Goal: Task Accomplishment & Management: Manage account settings

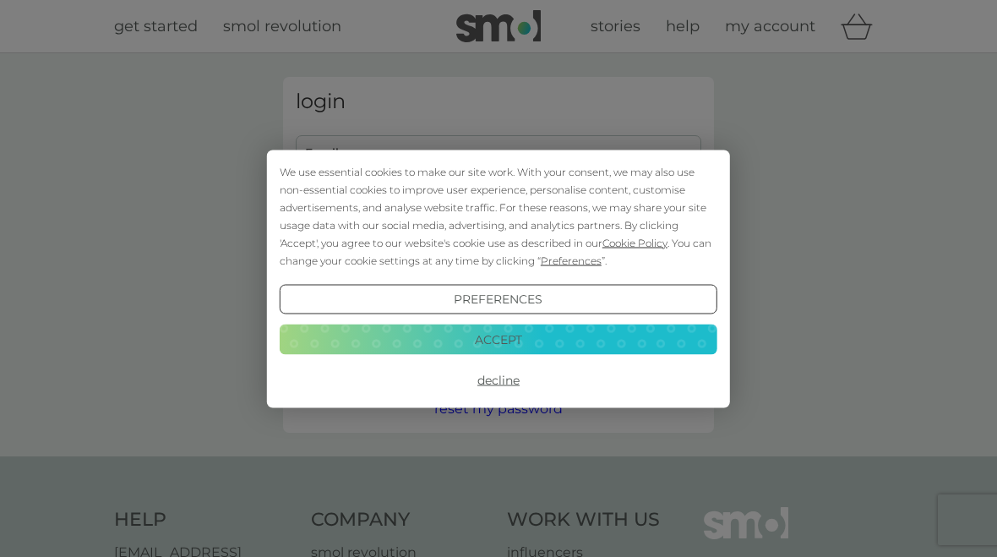
click at [596, 343] on button "Accept" at bounding box center [499, 339] width 438 height 30
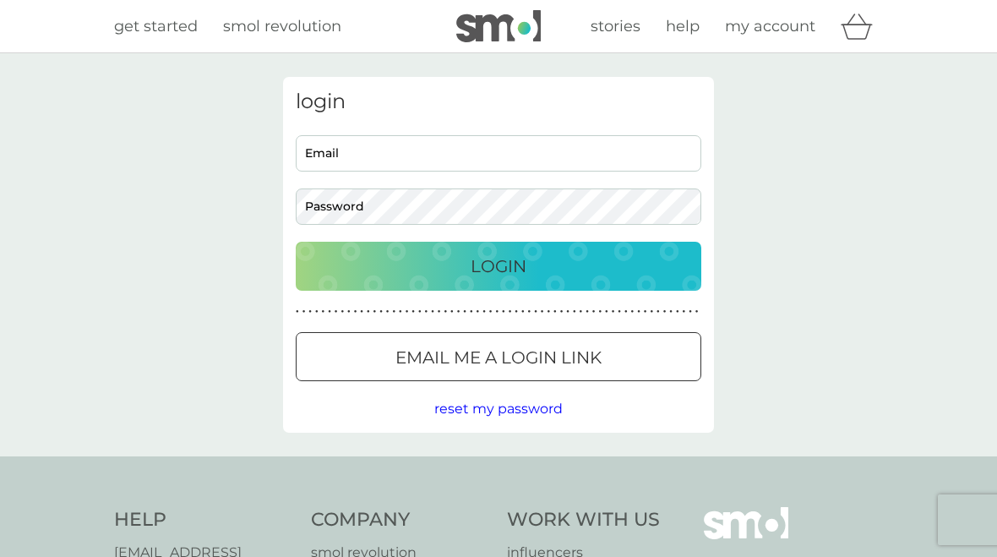
click at [574, 271] on div "Login" at bounding box center [499, 266] width 372 height 27
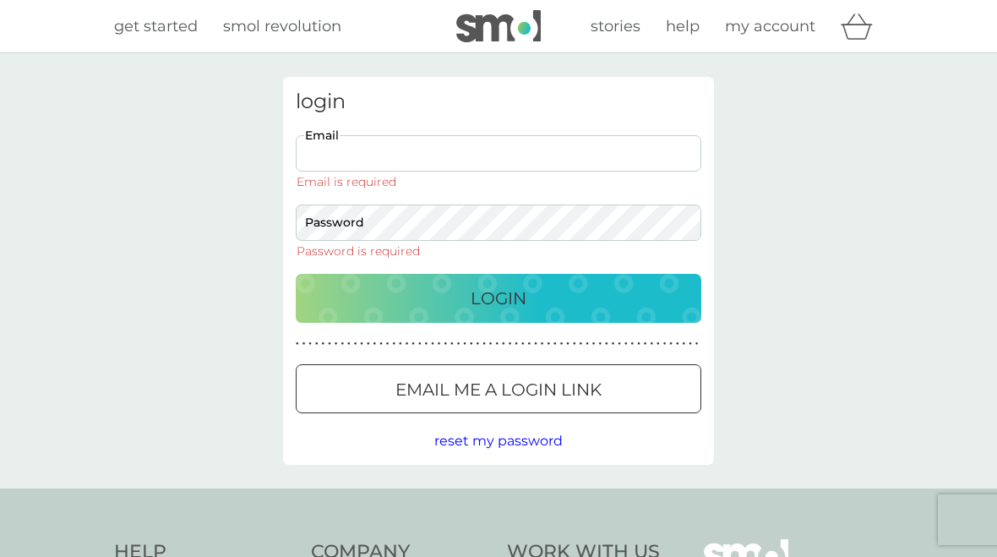
type input "dchlebek@gmail.com"
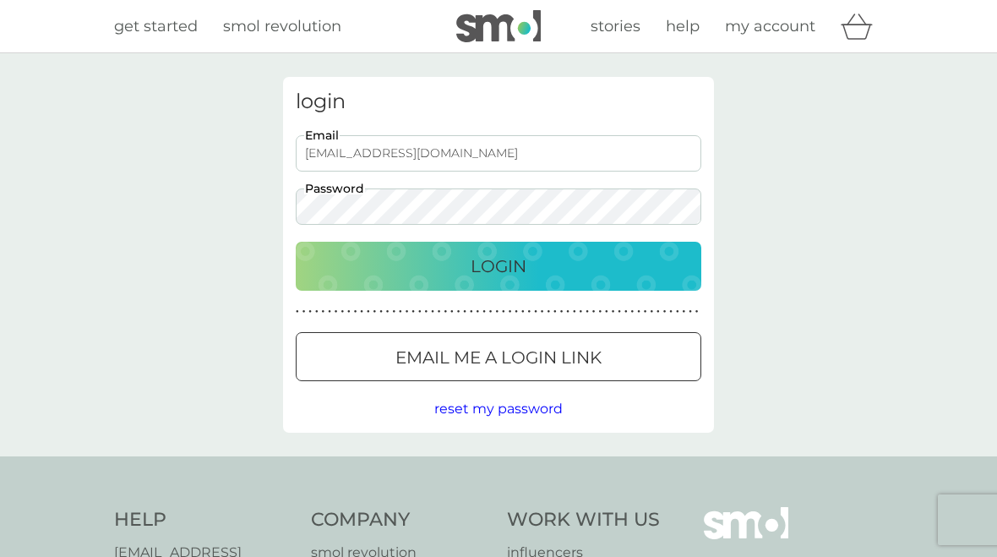
click at [607, 260] on div "Login" at bounding box center [499, 266] width 372 height 27
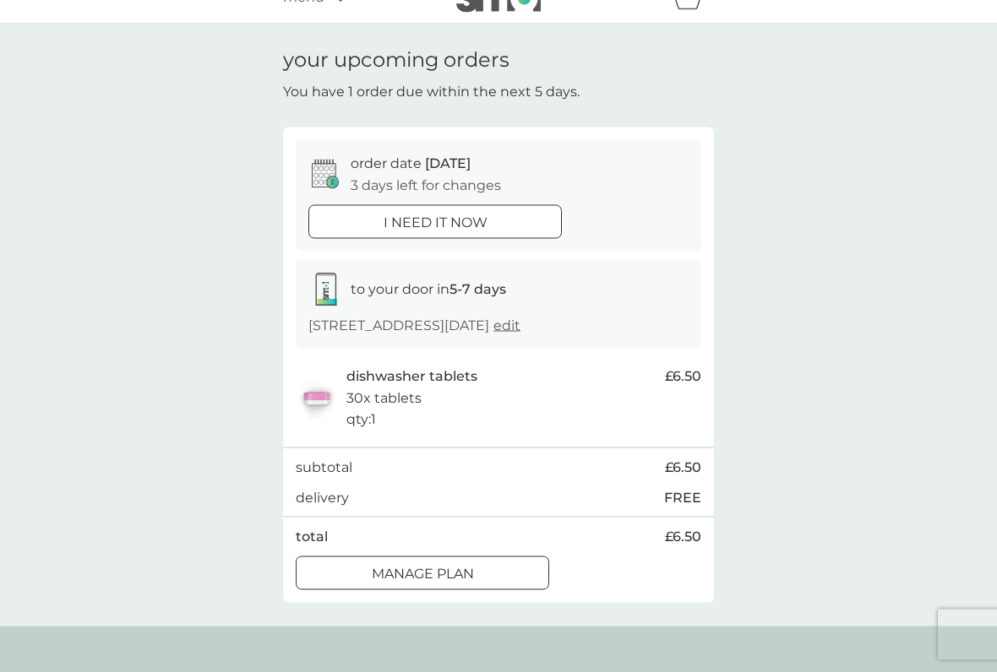
scroll to position [30, 0]
click at [465, 556] on p "Manage plan" at bounding box center [423, 574] width 102 height 22
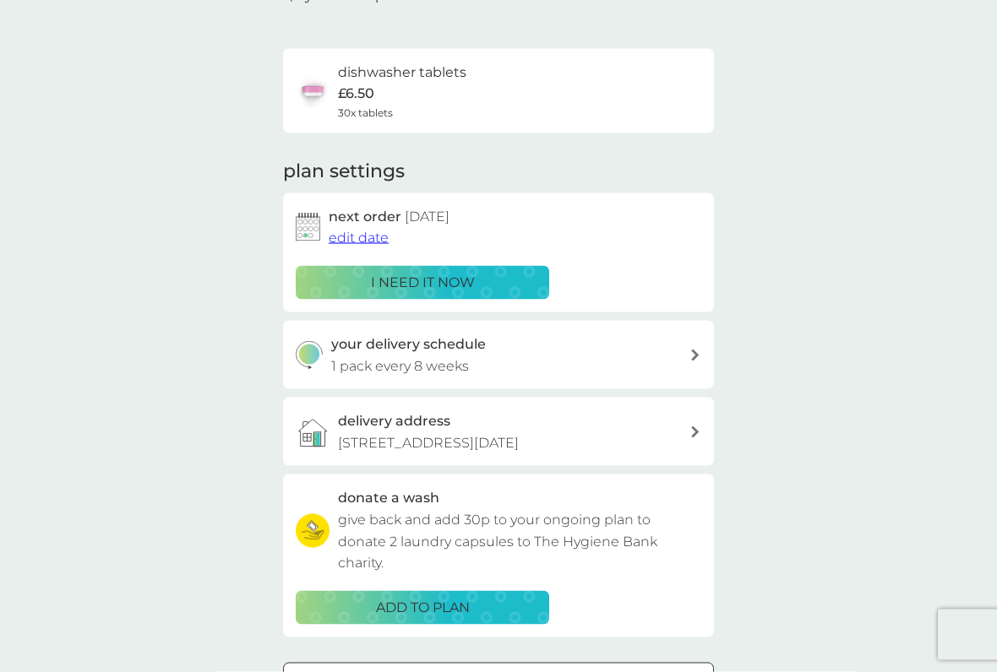
scroll to position [93, 0]
click at [695, 349] on icon at bounding box center [695, 355] width 8 height 12
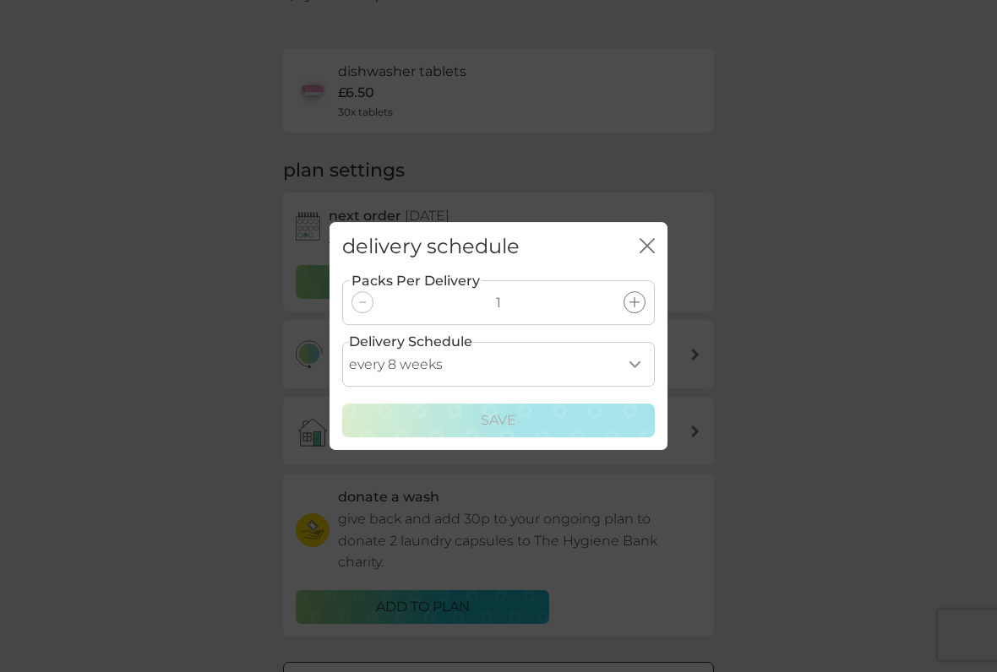
click at [631, 365] on select "every 1 week every 2 weeks every 3 weeks every 4 weeks every 5 weeks every 6 we…" at bounding box center [498, 364] width 313 height 45
select select "84"
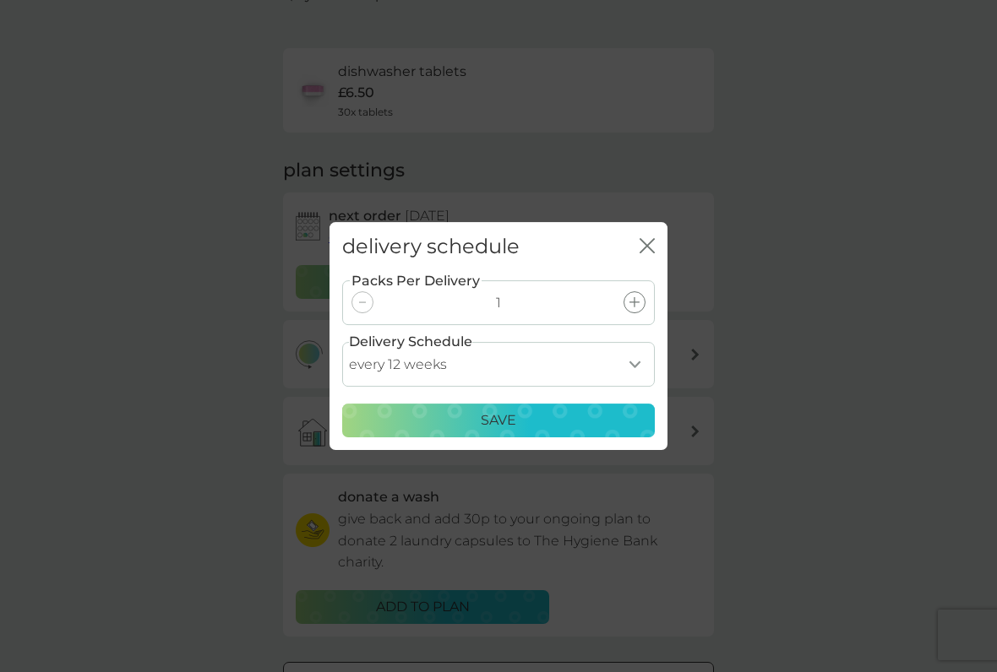
click at [507, 416] on p "Save" at bounding box center [498, 421] width 35 height 22
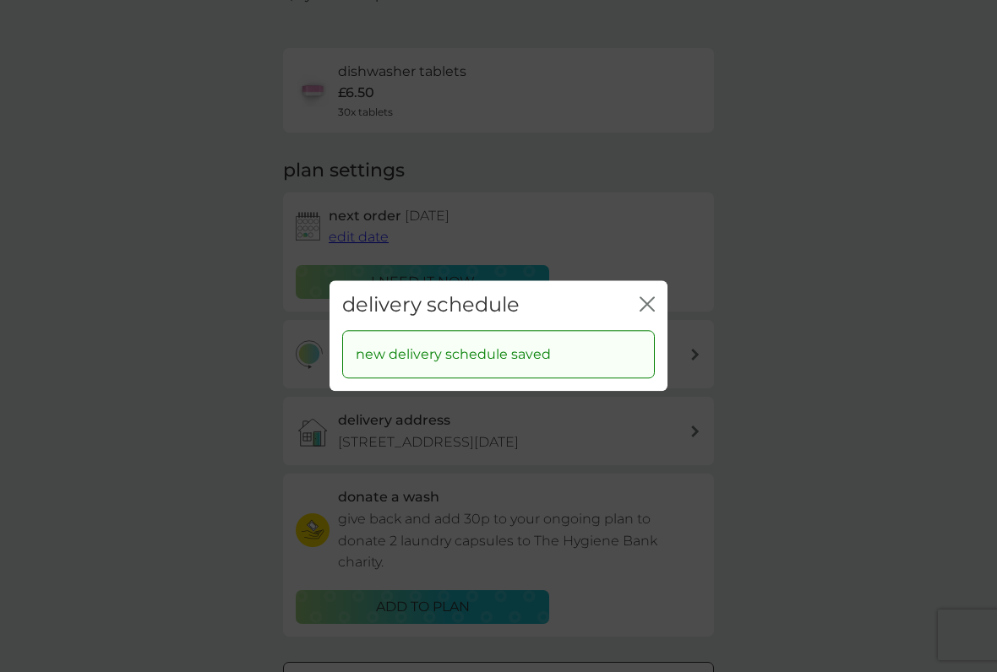
click at [645, 306] on icon "close" at bounding box center [647, 304] width 15 height 15
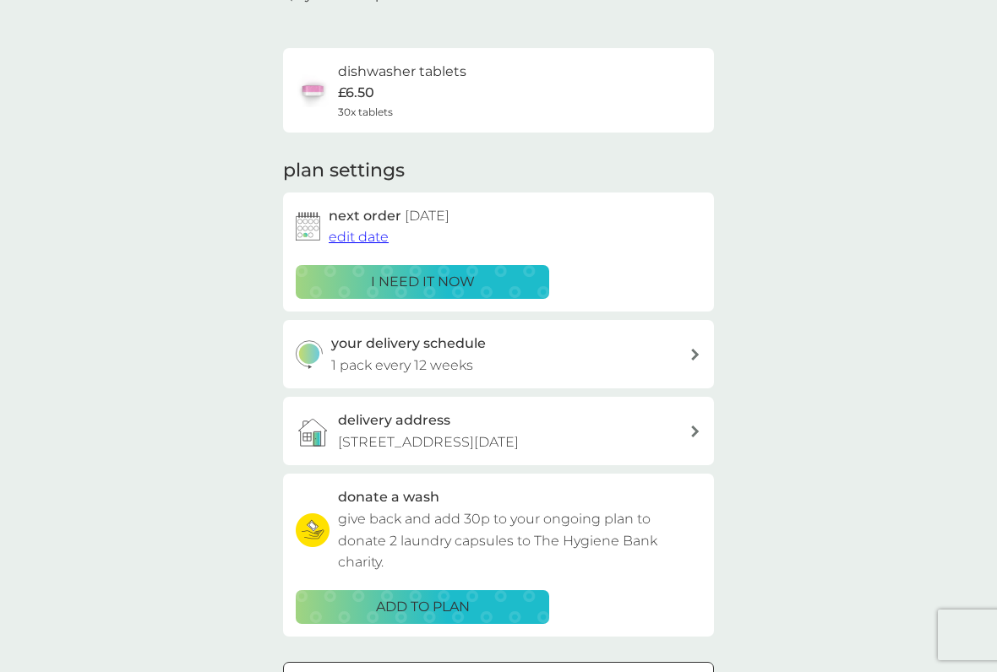
click at [360, 232] on span "edit date" at bounding box center [359, 237] width 60 height 16
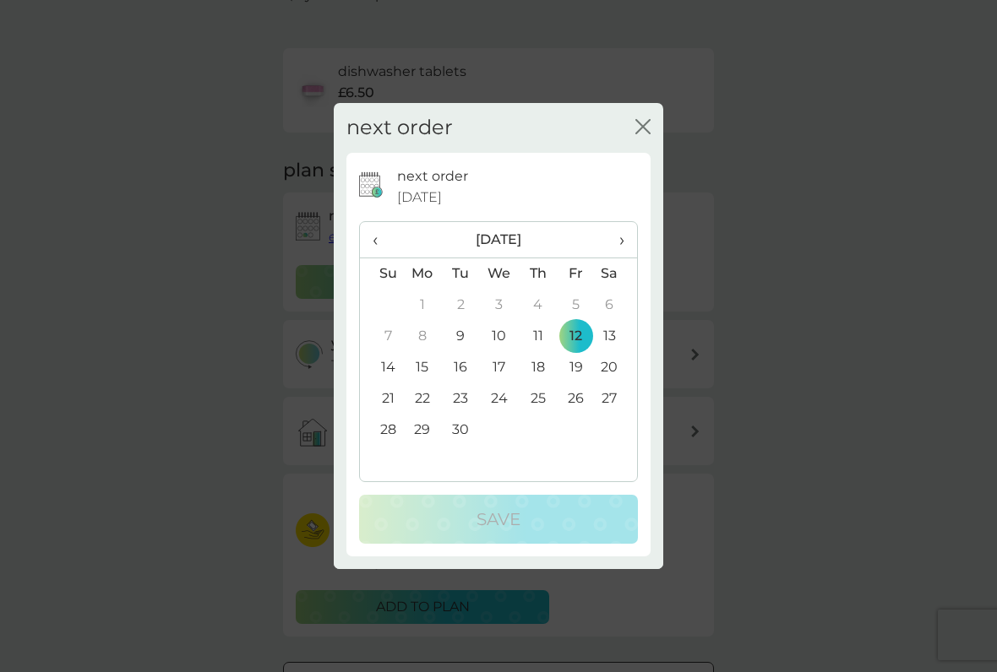
click at [462, 438] on td "30" at bounding box center [461, 430] width 38 height 31
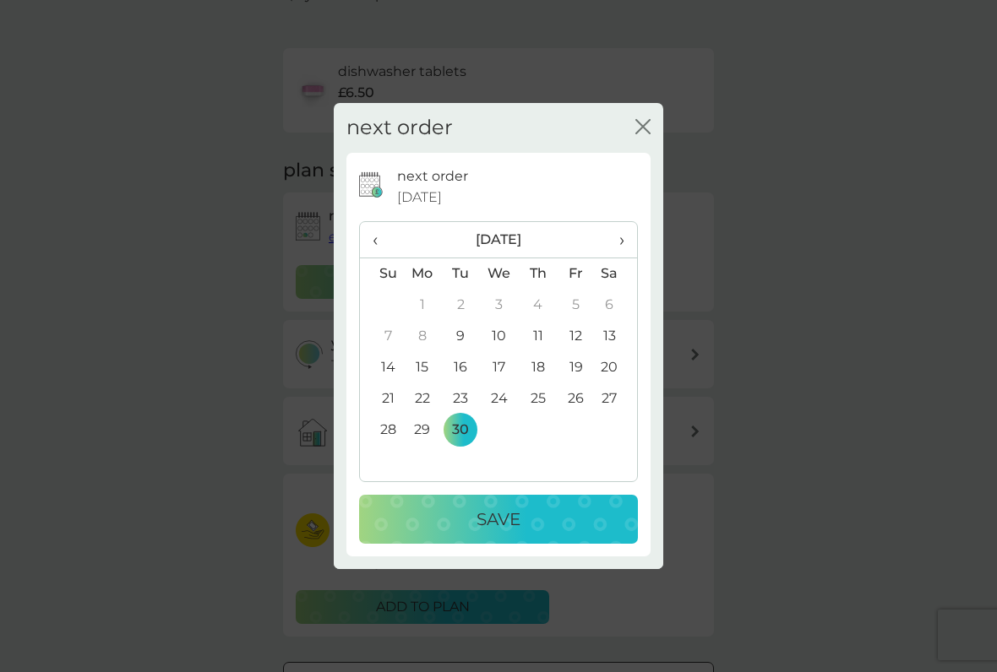
click at [642, 126] on icon "close" at bounding box center [639, 127] width 7 height 14
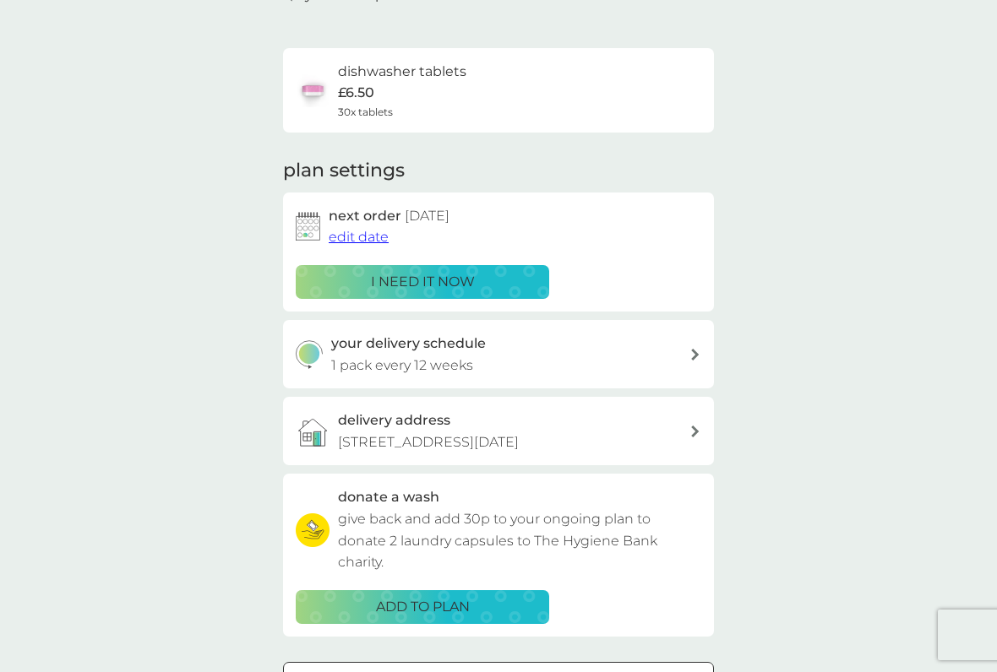
click at [366, 233] on span "edit date" at bounding box center [359, 237] width 60 height 16
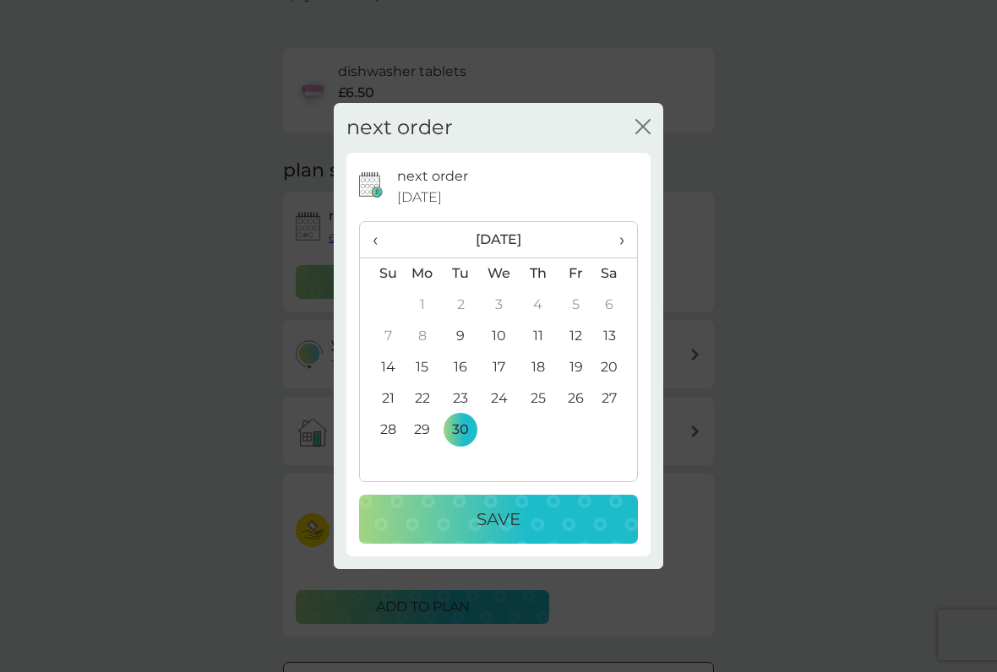
click at [529, 515] on div "Save" at bounding box center [498, 519] width 245 height 27
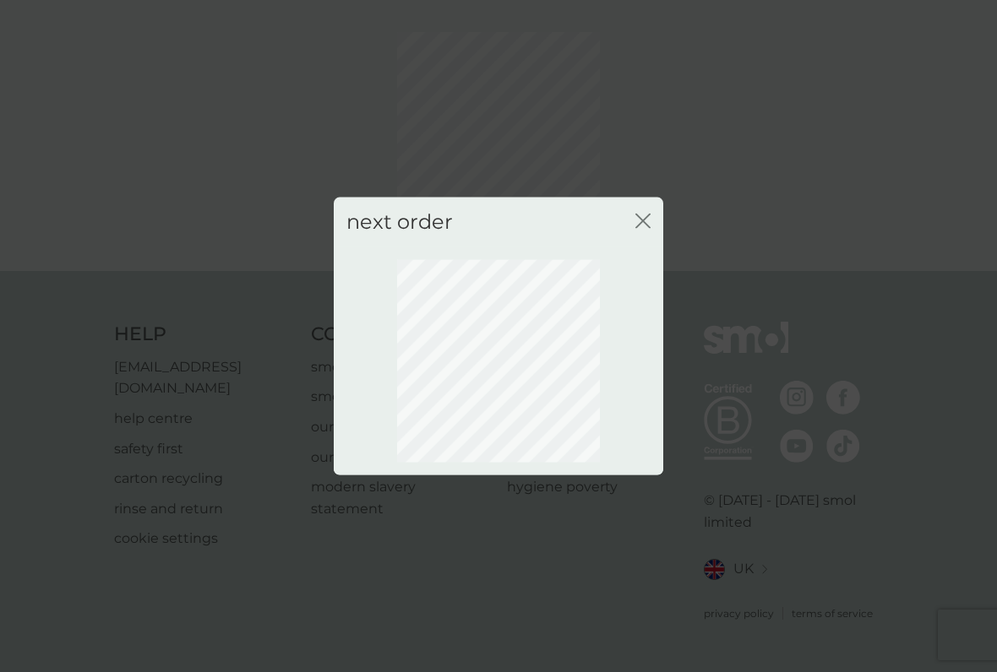
scroll to position [35, 0]
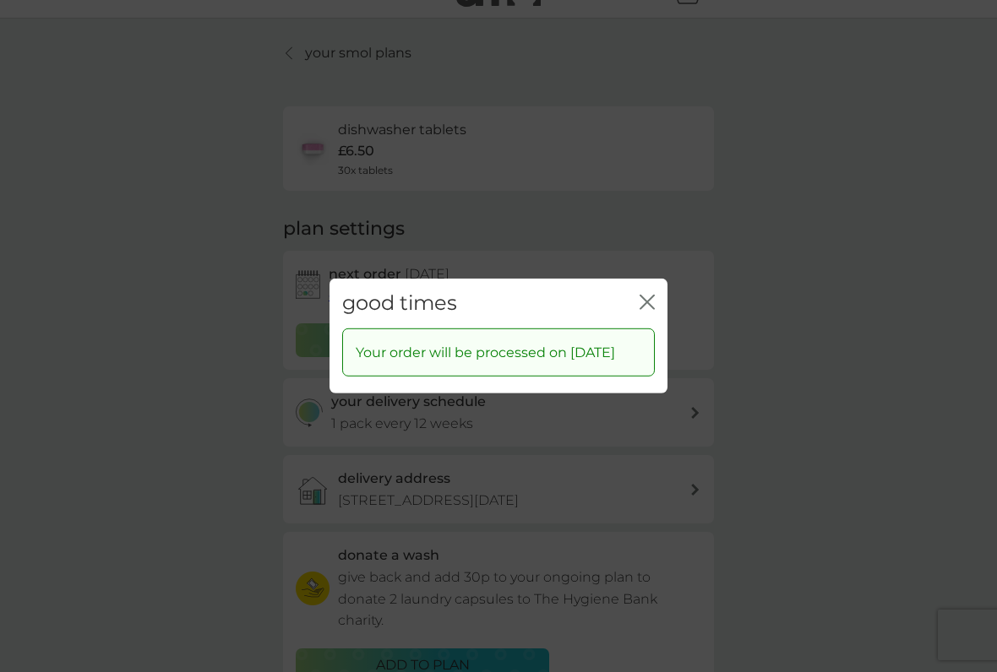
click at [648, 296] on icon "close" at bounding box center [650, 303] width 7 height 14
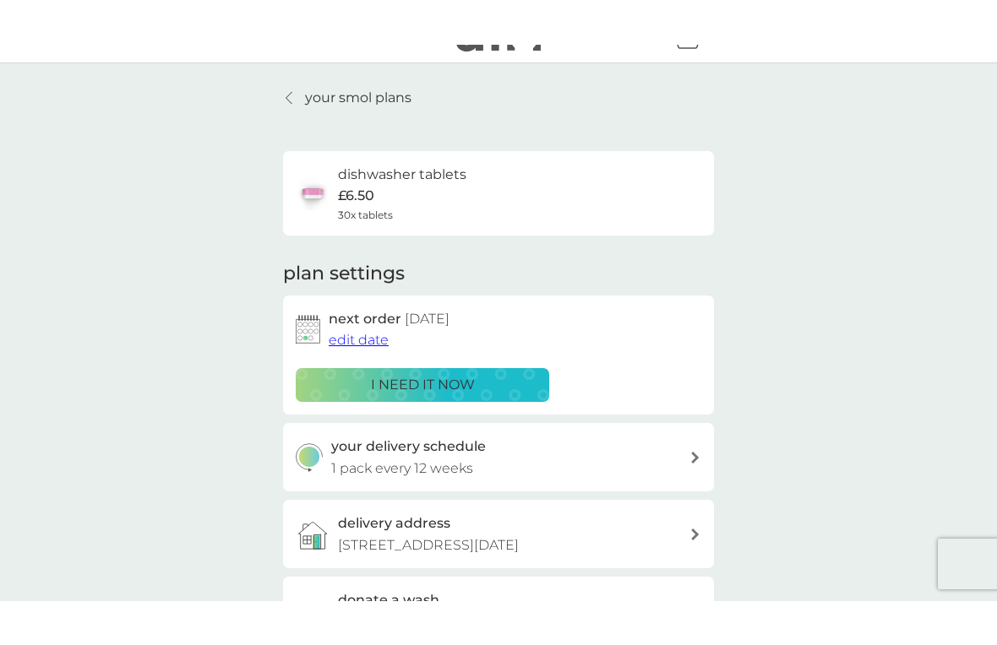
scroll to position [0, 0]
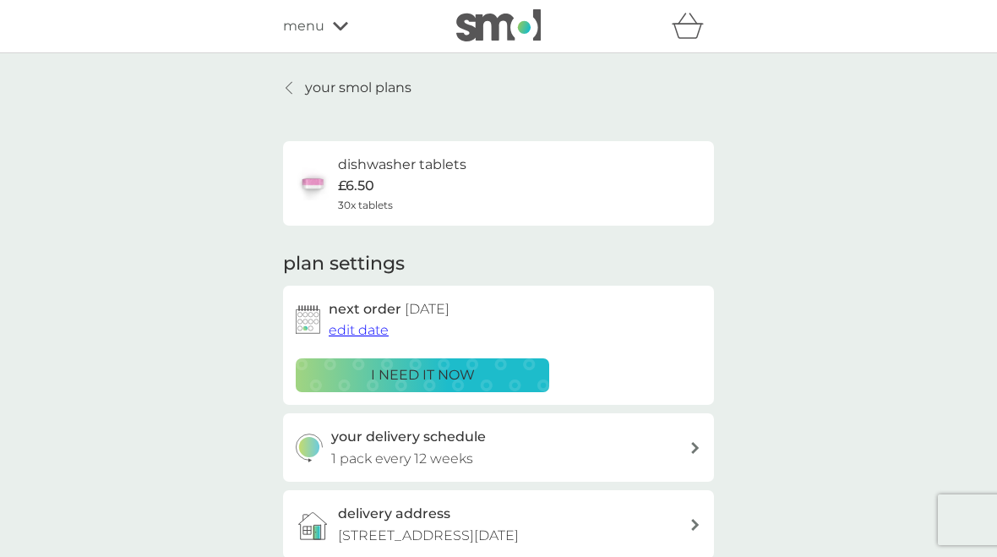
click at [297, 86] on link "your smol plans" at bounding box center [347, 88] width 128 height 22
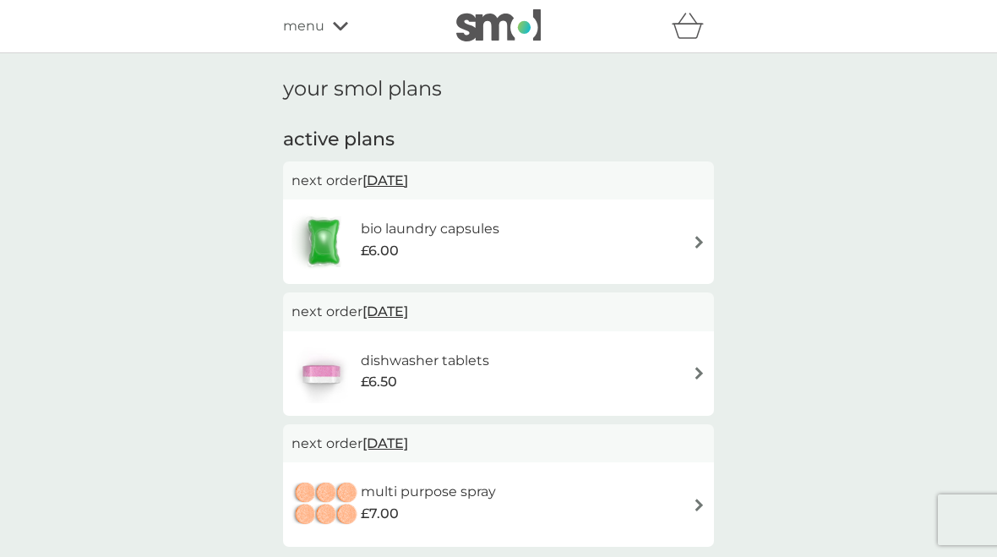
click at [694, 240] on img at bounding box center [699, 242] width 13 height 13
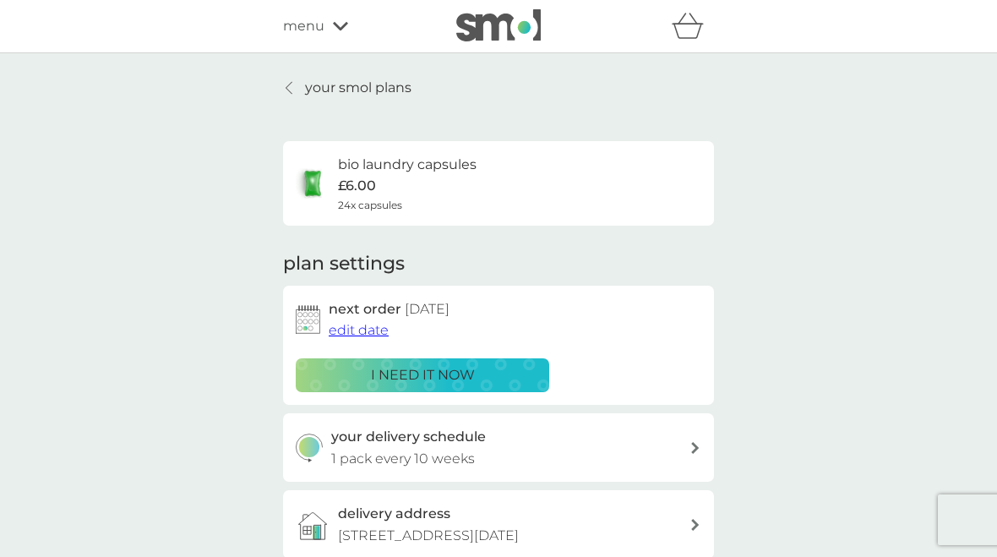
click at [352, 328] on span "edit date" at bounding box center [359, 330] width 60 height 16
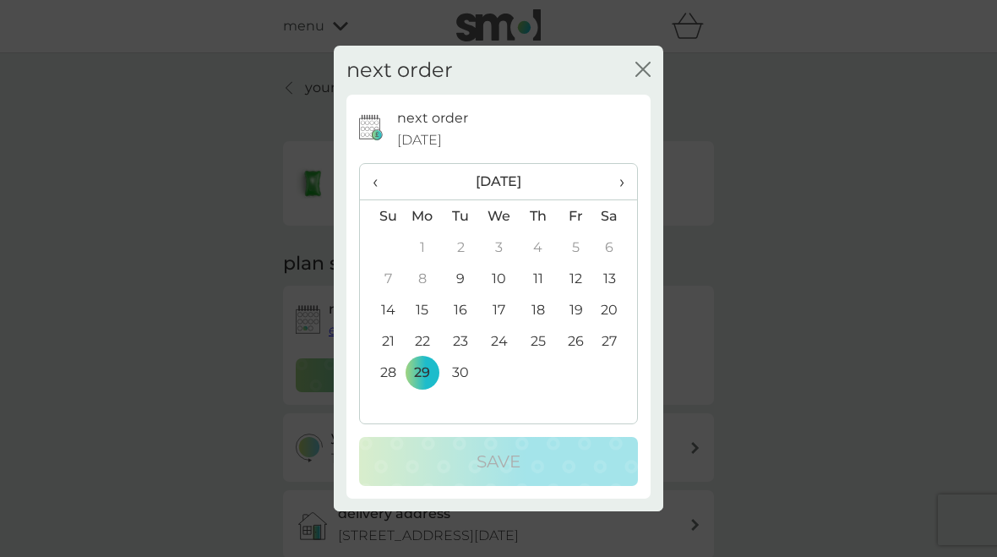
click at [456, 371] on td "30" at bounding box center [461, 372] width 38 height 31
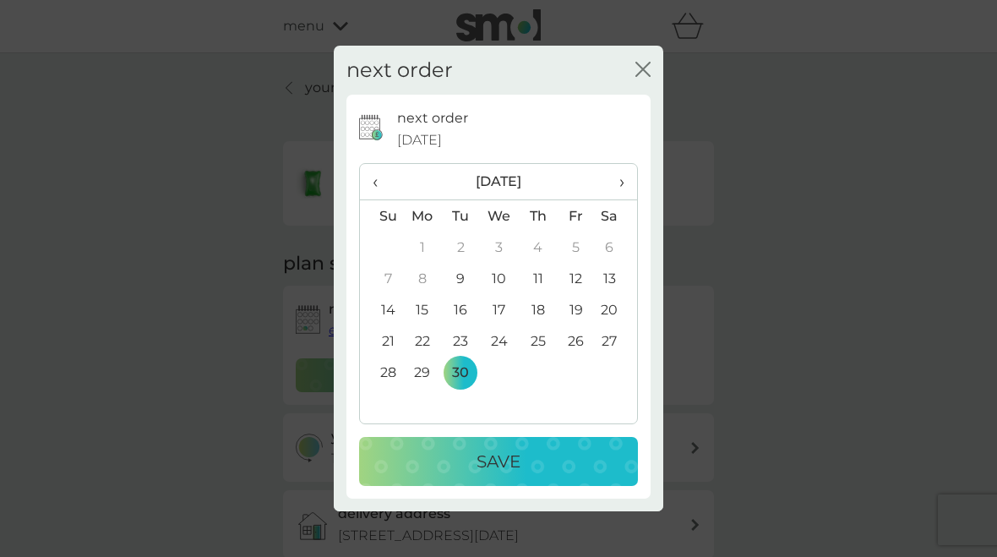
click at [514, 464] on p "Save" at bounding box center [498, 461] width 44 height 27
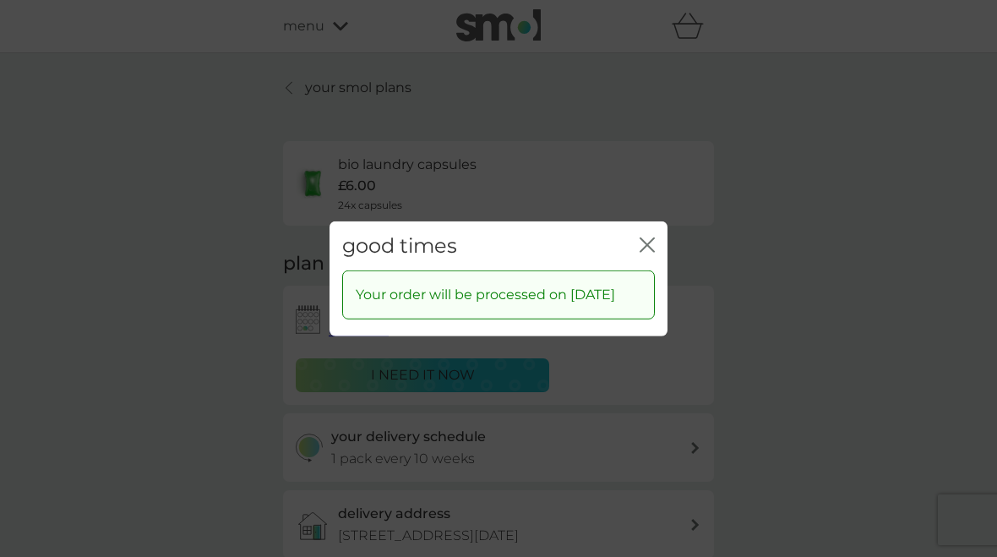
click at [647, 237] on icon "close" at bounding box center [647, 244] width 15 height 15
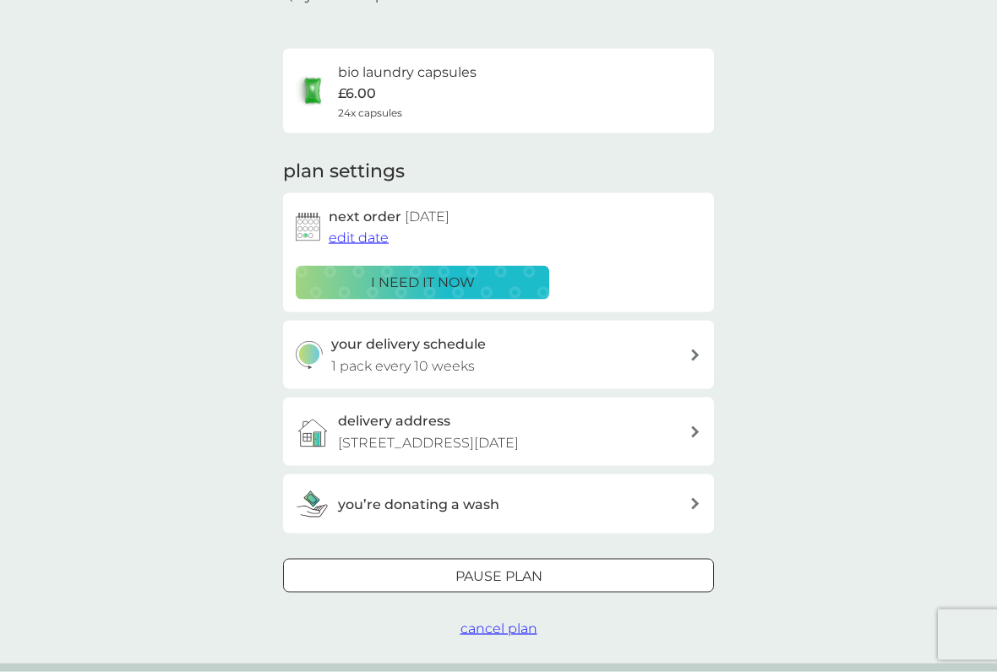
scroll to position [93, 0]
click at [696, 356] on icon at bounding box center [695, 355] width 8 height 12
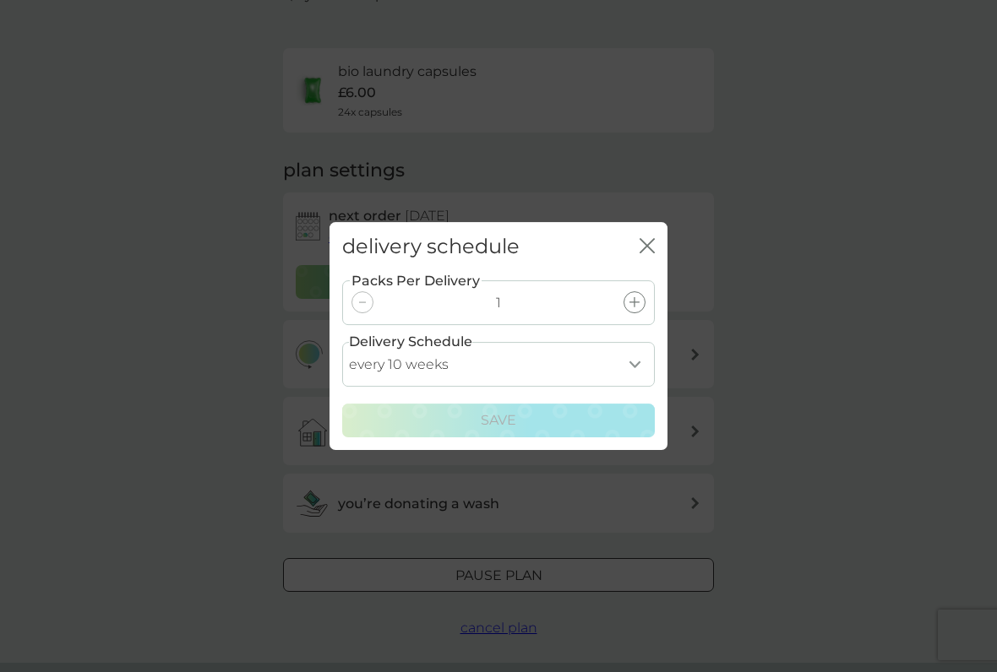
click at [641, 359] on select "every 1 week every 2 weeks every 3 weeks every 4 weeks every 5 weeks every 6 we…" at bounding box center [498, 364] width 313 height 45
select select "84"
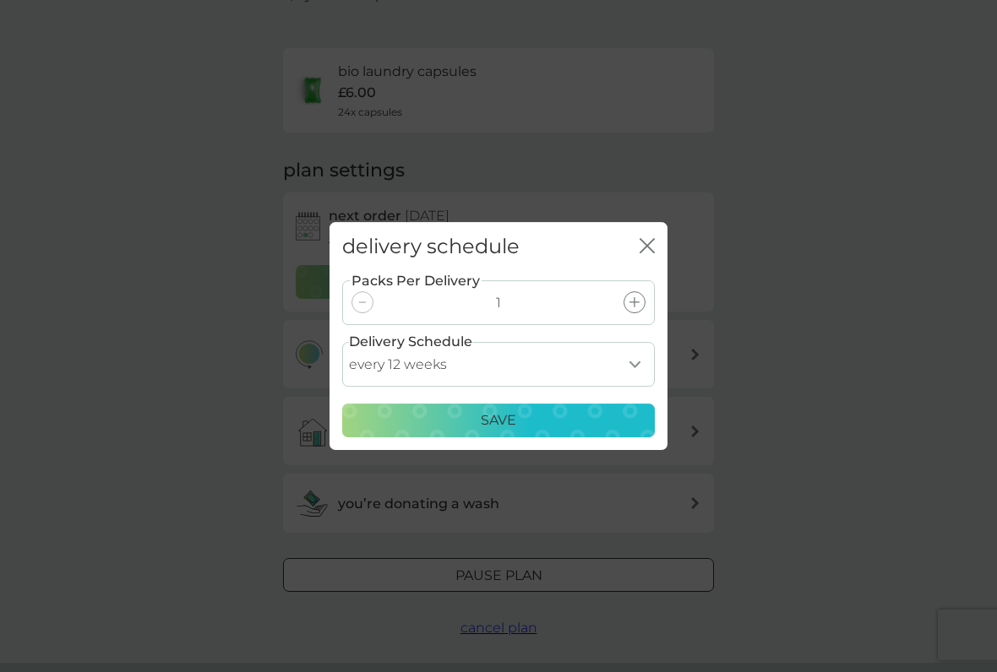
click at [517, 421] on div "Save" at bounding box center [498, 421] width 291 height 22
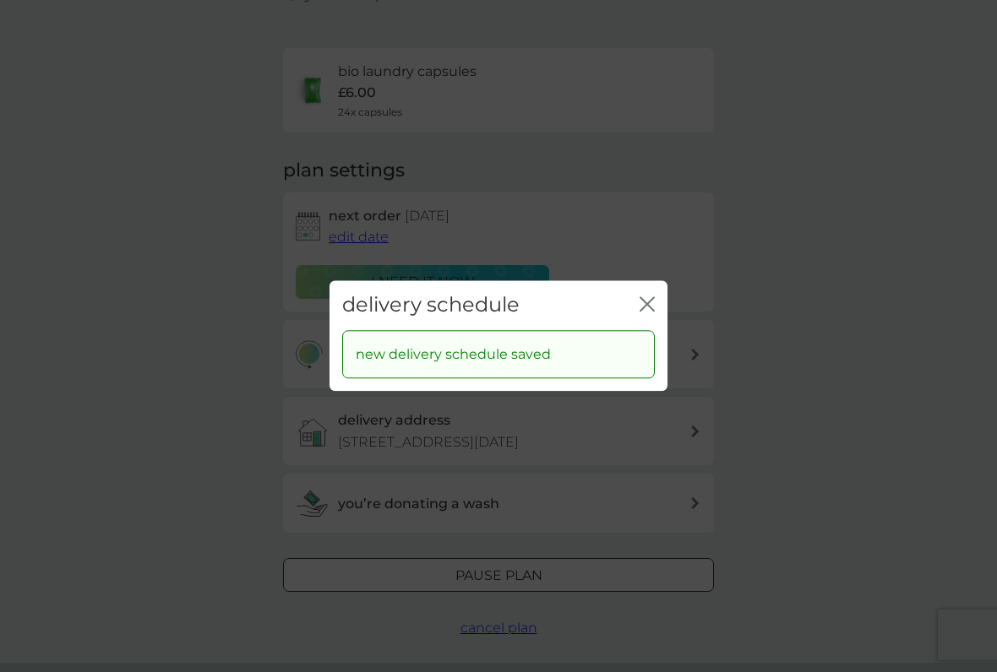
click at [650, 304] on icon "close" at bounding box center [647, 304] width 15 height 15
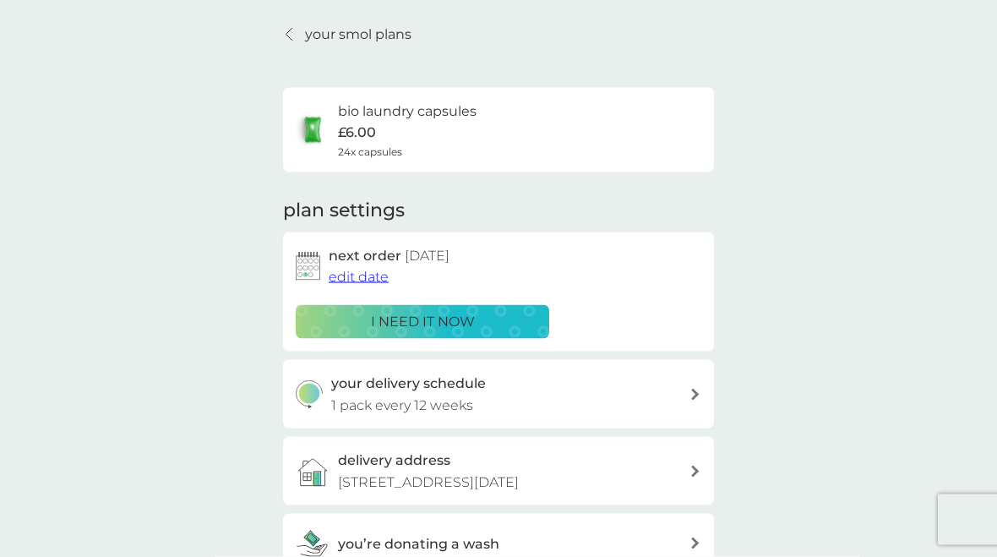
scroll to position [0, 0]
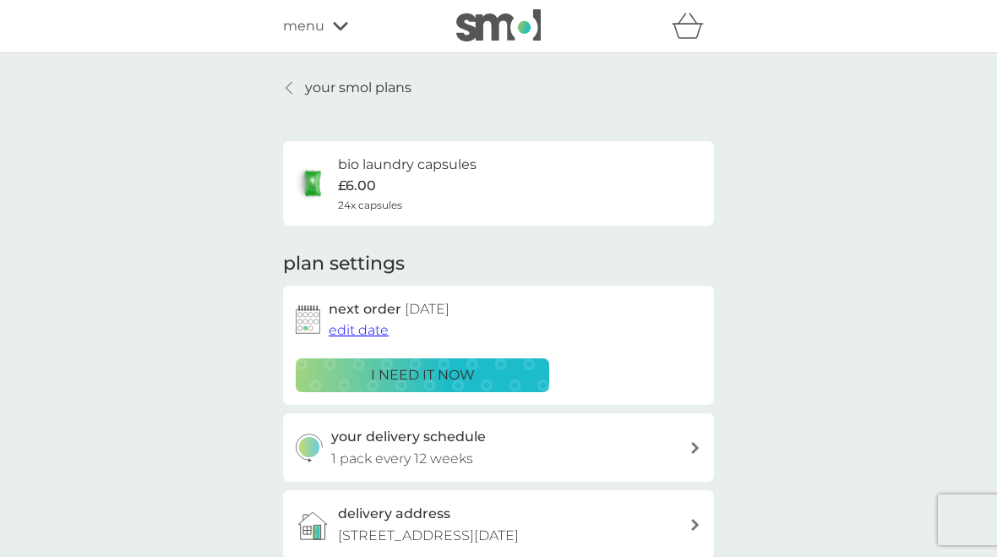
click at [350, 29] on div "menu" at bounding box center [355, 26] width 144 height 22
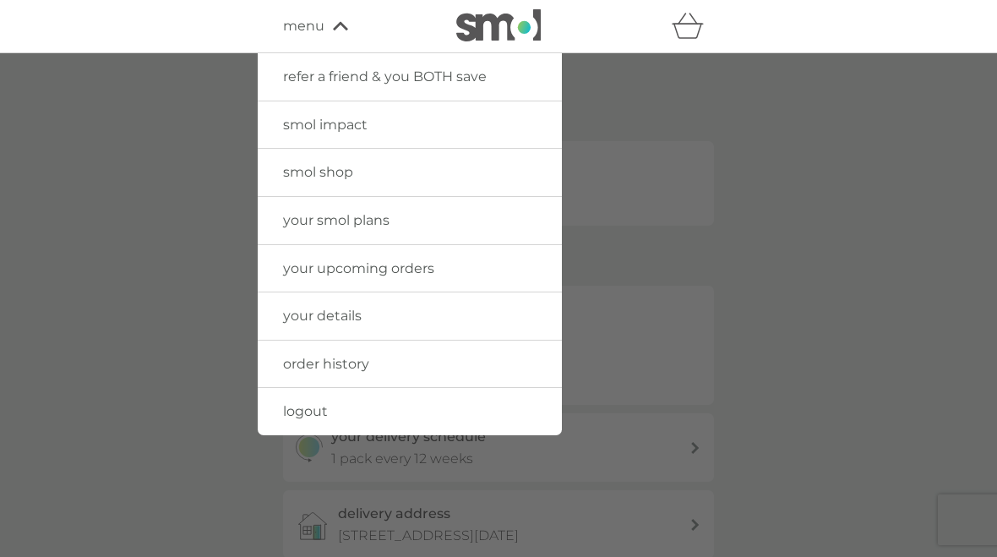
click at [299, 414] on span "logout" at bounding box center [305, 411] width 45 height 16
